Goal: Task Accomplishment & Management: Use online tool/utility

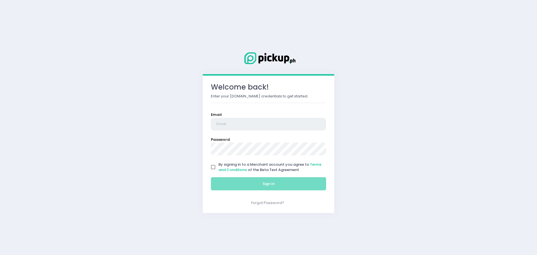
type input "[EMAIL_ADDRESS][DOMAIN_NAME]"
click at [227, 165] on span "By signing in to a Merchant account you agree to Terms and Conditions of the Be…" at bounding box center [270, 167] width 103 height 11
click at [219, 165] on input "By signing in to a Merchant account you agree to Terms and Conditions of the Be…" at bounding box center [213, 167] width 11 height 11
checkbox input "true"
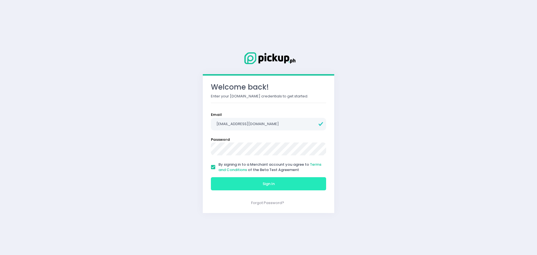
click at [236, 183] on button "Sign In" at bounding box center [268, 183] width 115 height 13
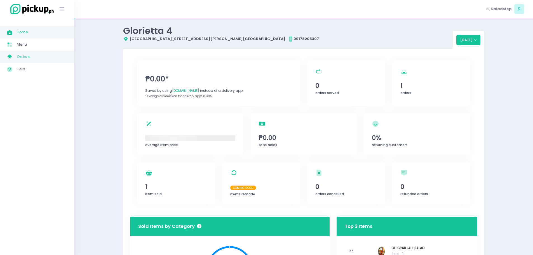
click at [20, 59] on span "Orders" at bounding box center [42, 56] width 50 height 7
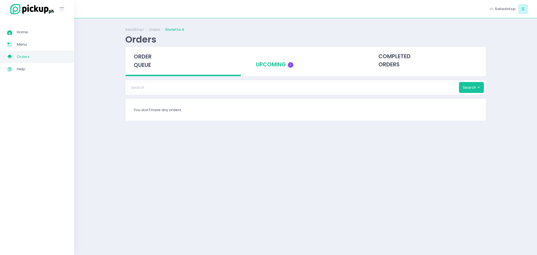
click at [274, 68] on div "upcoming 1" at bounding box center [306, 60] width 116 height 27
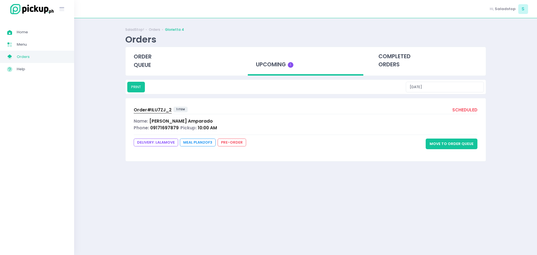
click at [442, 144] on button "Move to Order Queue" at bounding box center [452, 144] width 52 height 11
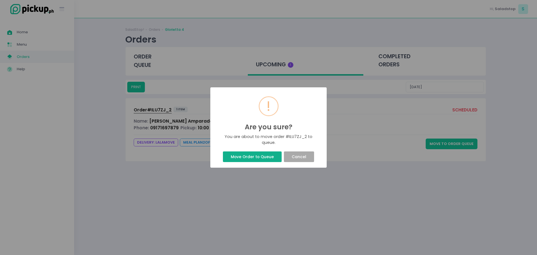
click at [234, 157] on button "Move Order to Queue" at bounding box center [252, 156] width 58 height 11
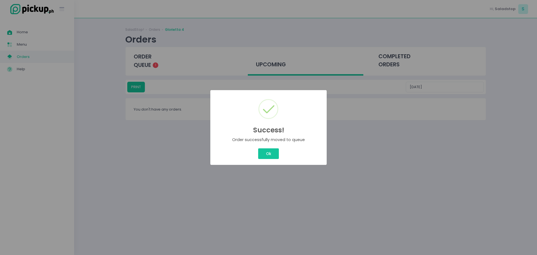
drag, startPoint x: 266, startPoint y: 161, endPoint x: 270, endPoint y: 152, distance: 9.8
click at [266, 159] on div "Success! × Order successfully moved to queue Ok Cancel" at bounding box center [268, 127] width 116 height 75
click at [270, 152] on div "Success! × Order successfully moved to queue Ok Cancel" at bounding box center [268, 127] width 537 height 255
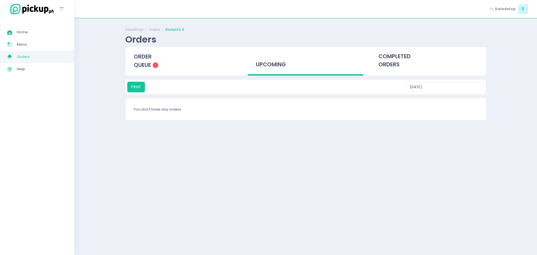
click at [267, 124] on div "SaladStop! Orders Glorietta 4 Orders order queue 1 upcoming completed orders PR…" at bounding box center [305, 74] width 375 height 99
click at [146, 60] on span "order queue" at bounding box center [143, 61] width 18 height 16
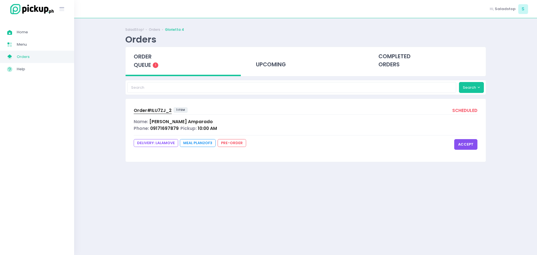
click at [142, 109] on span "Order# ILU7ZJ_2" at bounding box center [153, 110] width 38 height 6
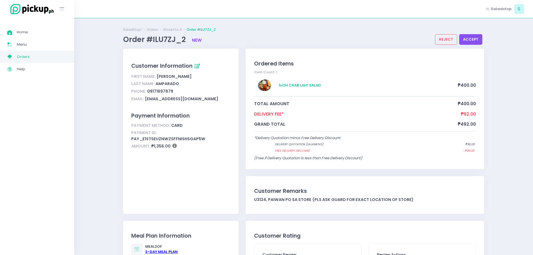
click at [473, 38] on button "accept" at bounding box center [470, 39] width 23 height 11
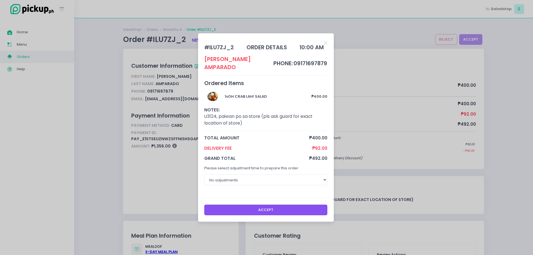
click at [290, 211] on button "Accept" at bounding box center [265, 210] width 123 height 11
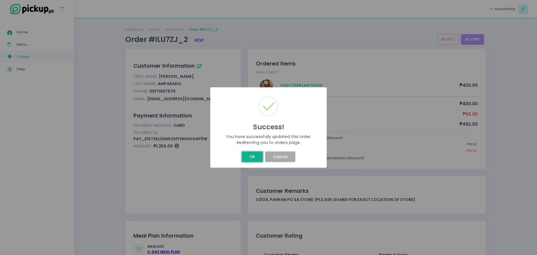
click at [252, 156] on button "OK" at bounding box center [252, 156] width 21 height 11
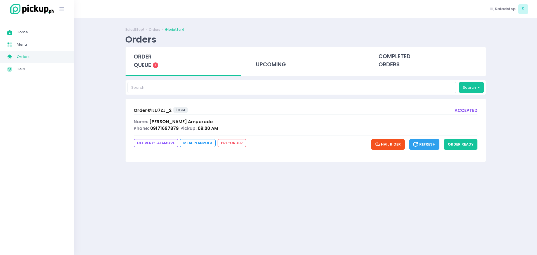
click at [386, 144] on span "Hail Rider" at bounding box center [388, 144] width 26 height 5
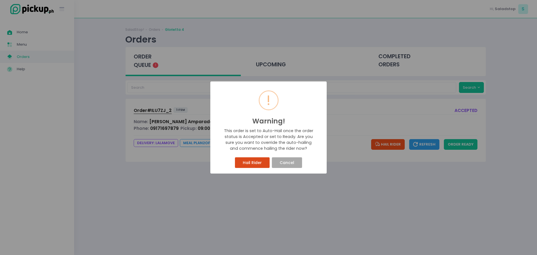
click at [252, 161] on button "Hail Rider" at bounding box center [252, 162] width 34 height 11
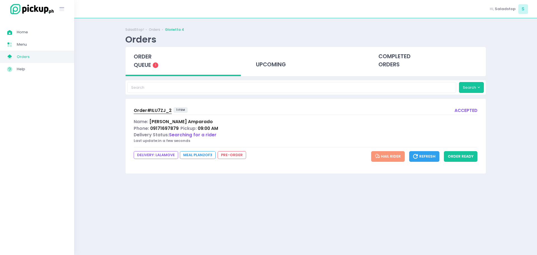
click at [136, 111] on span "Order# ILU7ZJ_2" at bounding box center [153, 110] width 38 height 6
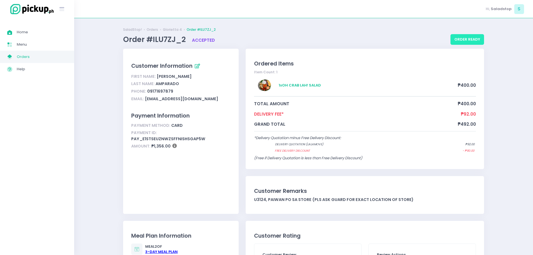
click at [474, 41] on button "order ready" at bounding box center [468, 39] width 34 height 11
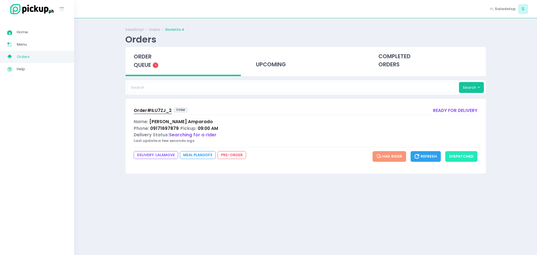
click at [471, 156] on button "dispatched" at bounding box center [461, 156] width 32 height 11
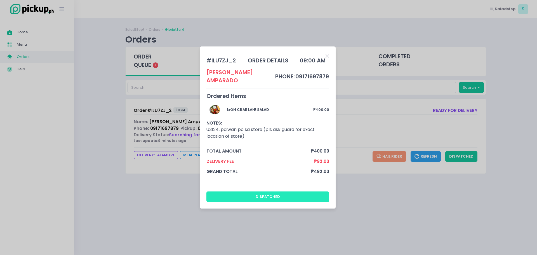
drag, startPoint x: 283, startPoint y: 198, endPoint x: 286, endPoint y: 195, distance: 3.8
click at [283, 196] on button "dispatched" at bounding box center [268, 196] width 123 height 11
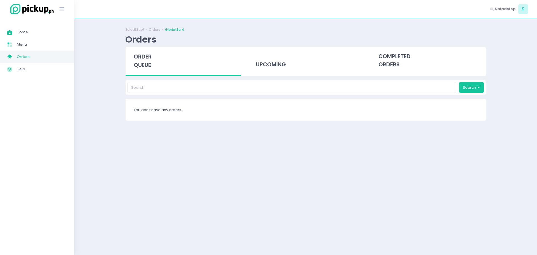
click at [266, 158] on div "Success! × You have successfully updated this order. Ok Cancel" at bounding box center [268, 127] width 537 height 255
click at [252, 66] on div "upcoming" at bounding box center [306, 60] width 116 height 27
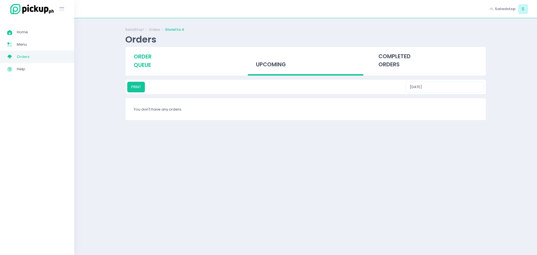
click at [144, 67] on span "order queue" at bounding box center [143, 61] width 18 height 16
